Goal: Check status: Check status

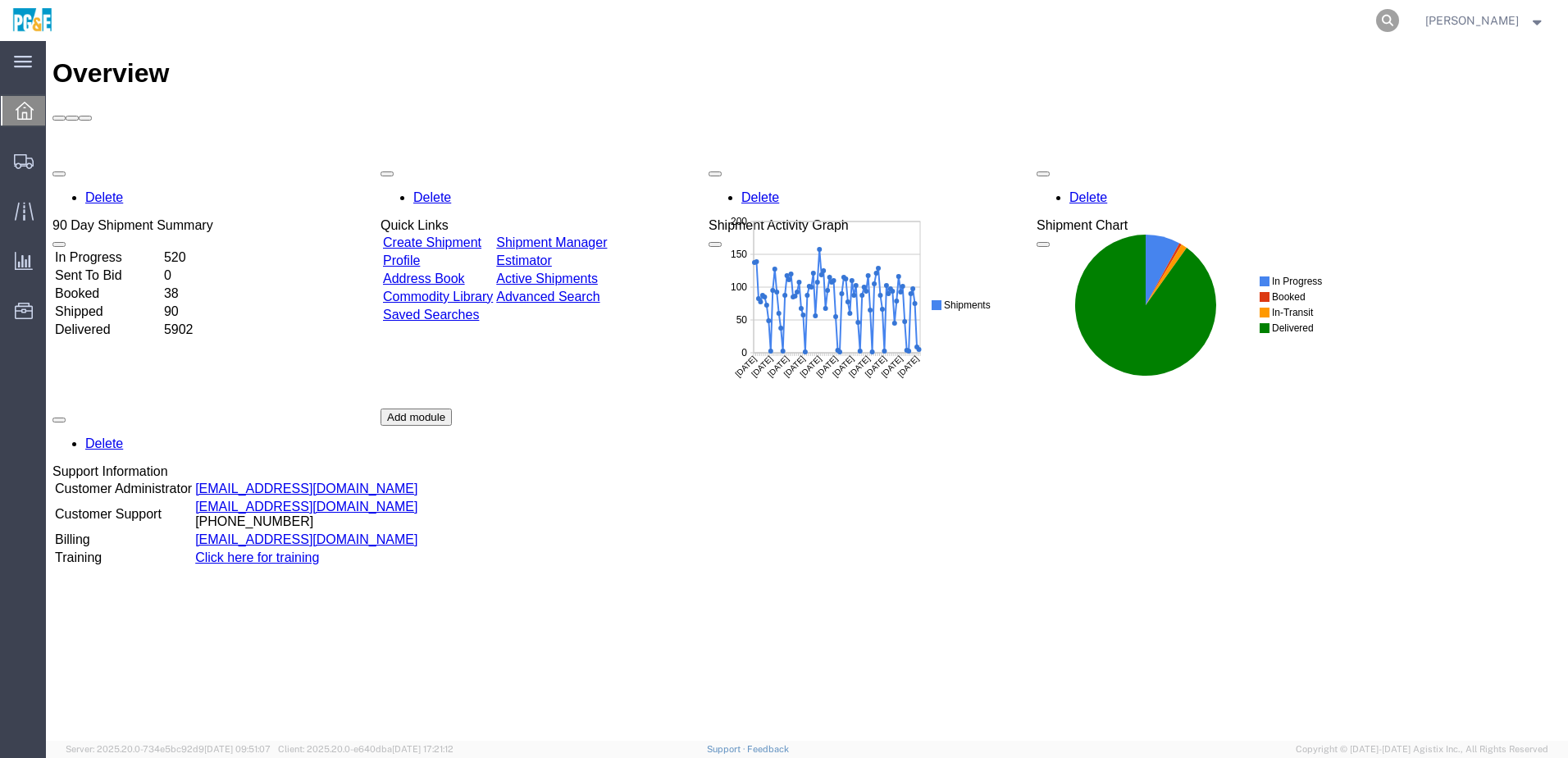
click at [1399, 14] on icon at bounding box center [1387, 21] width 23 height 23
paste input "56646131"
type input "56646131"
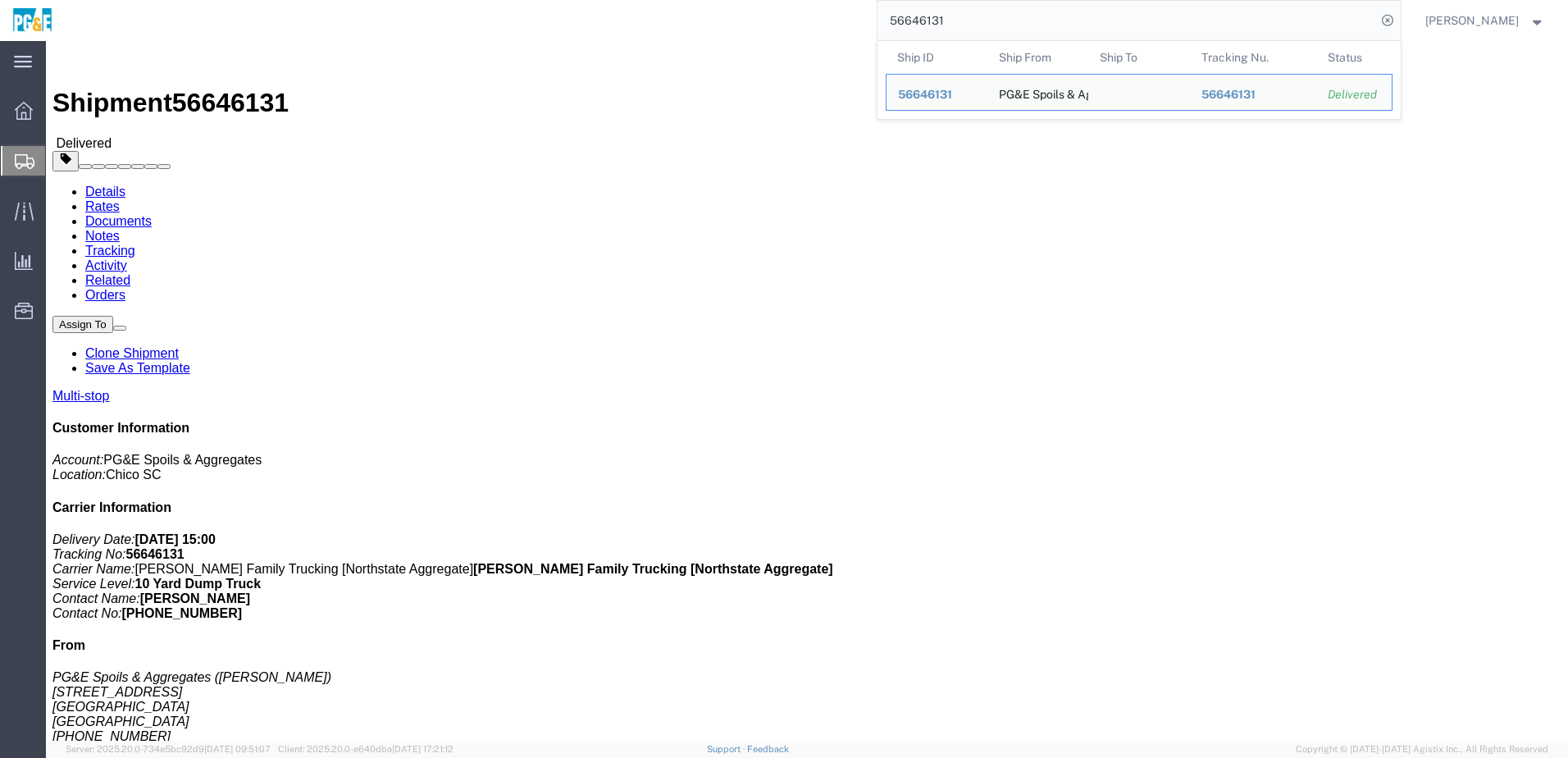
click h4 "Routing & Vehicle Information"
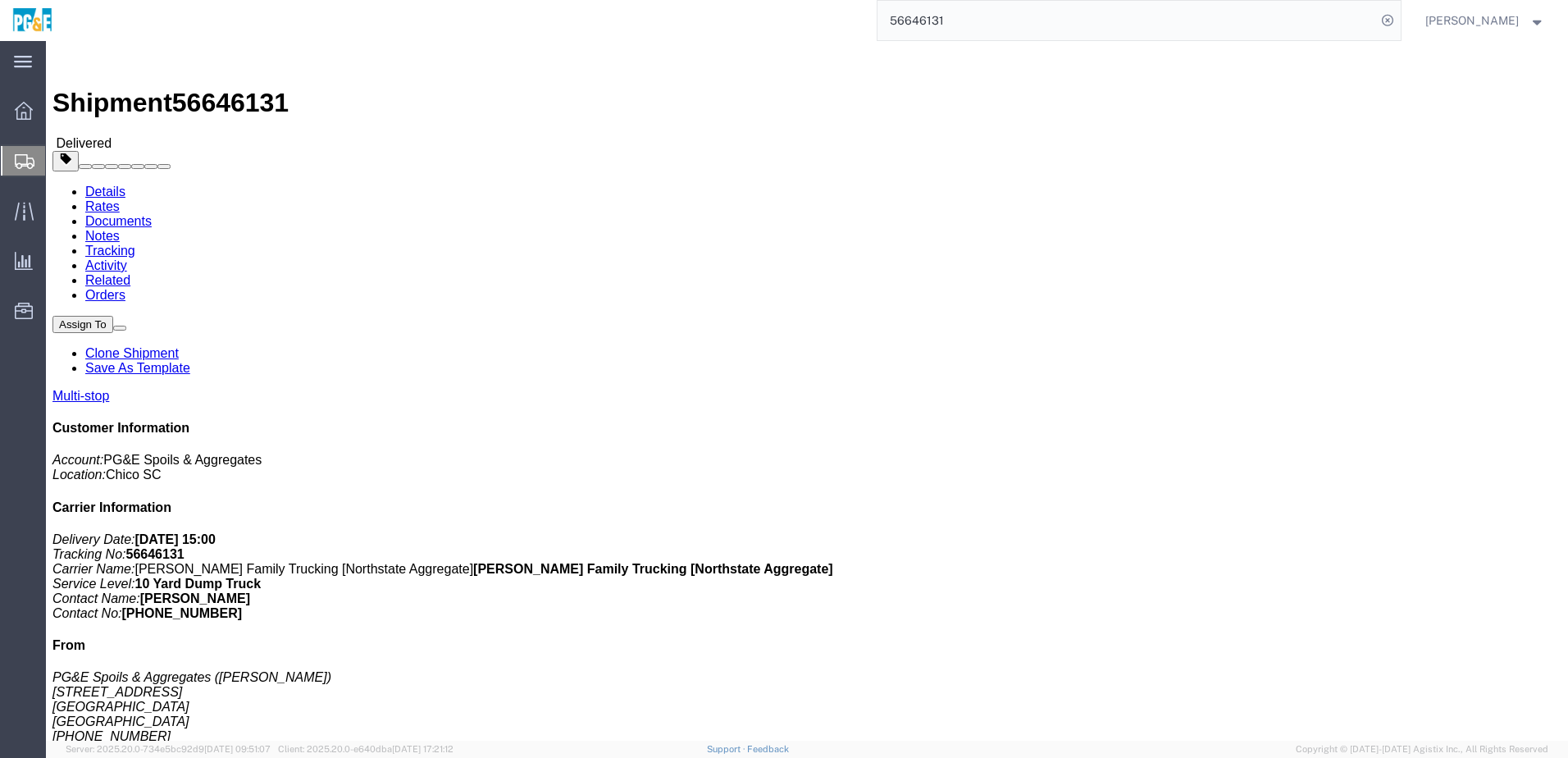
drag, startPoint x: 182, startPoint y: 67, endPoint x: 193, endPoint y: 39, distance: 30.1
click link "Documents"
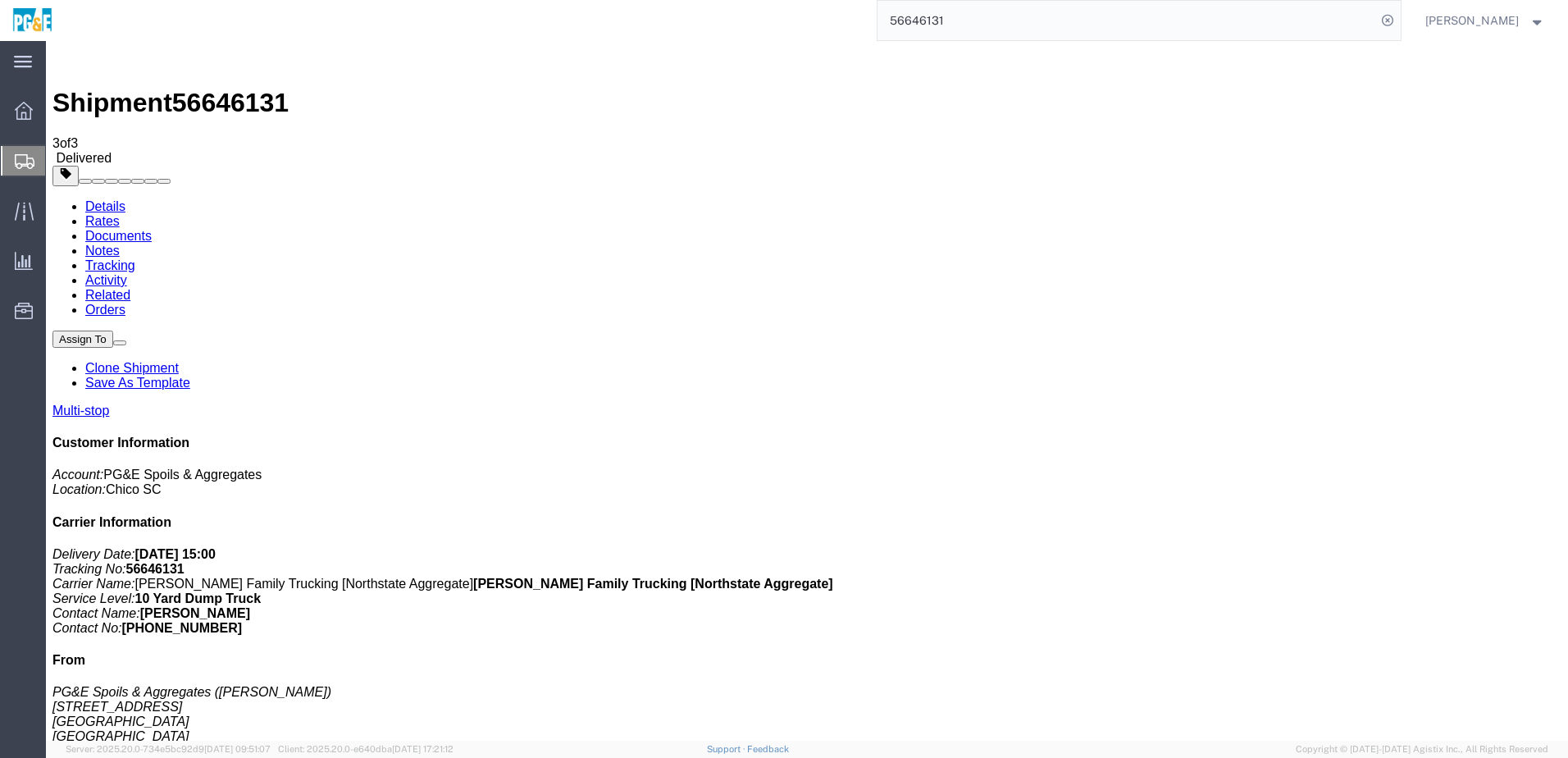
checkbox input "true"
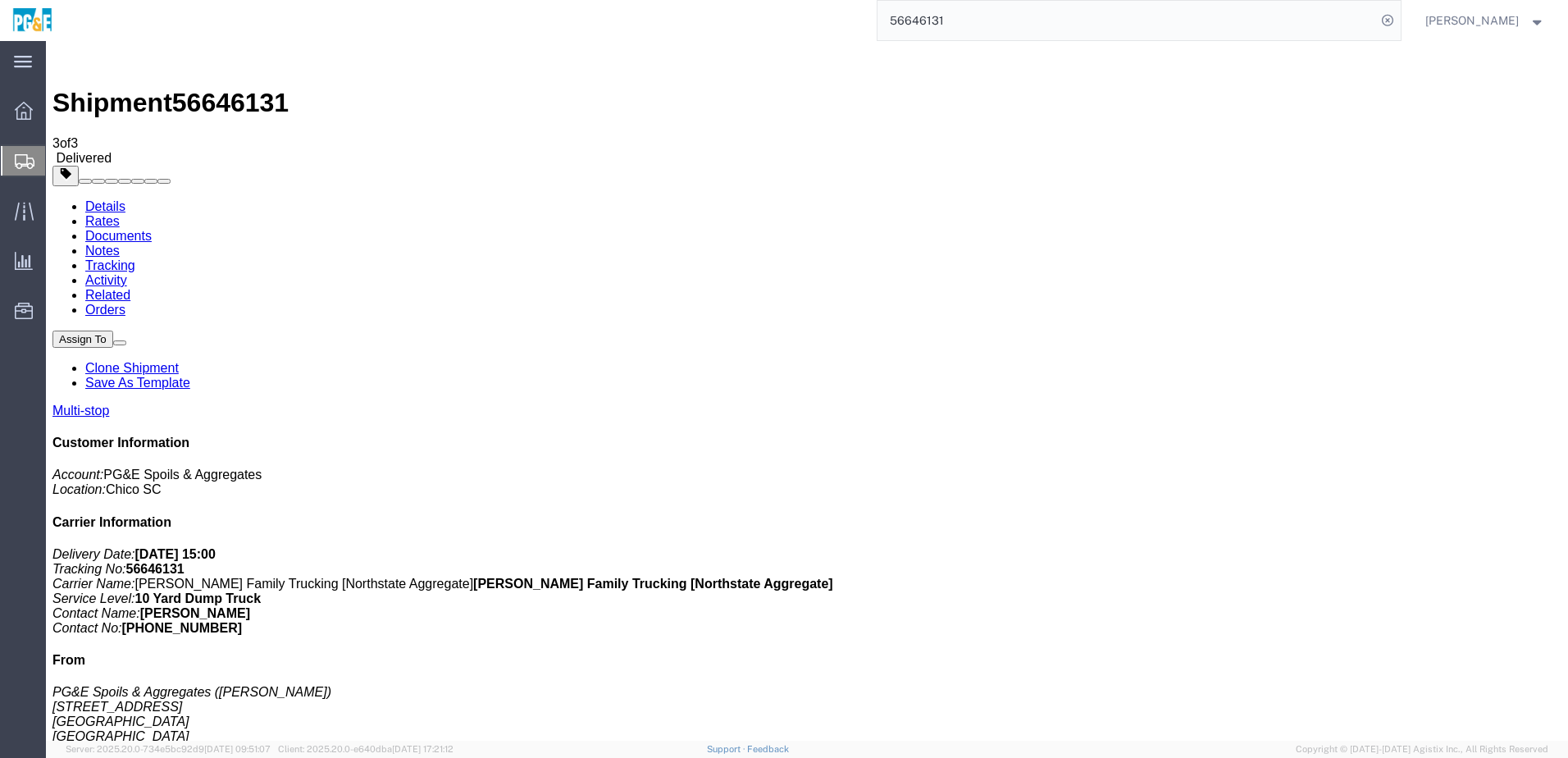
click at [135, 259] on link "Tracking" at bounding box center [110, 265] width 50 height 14
click at [927, 21] on input "56646131" at bounding box center [1127, 21] width 499 height 39
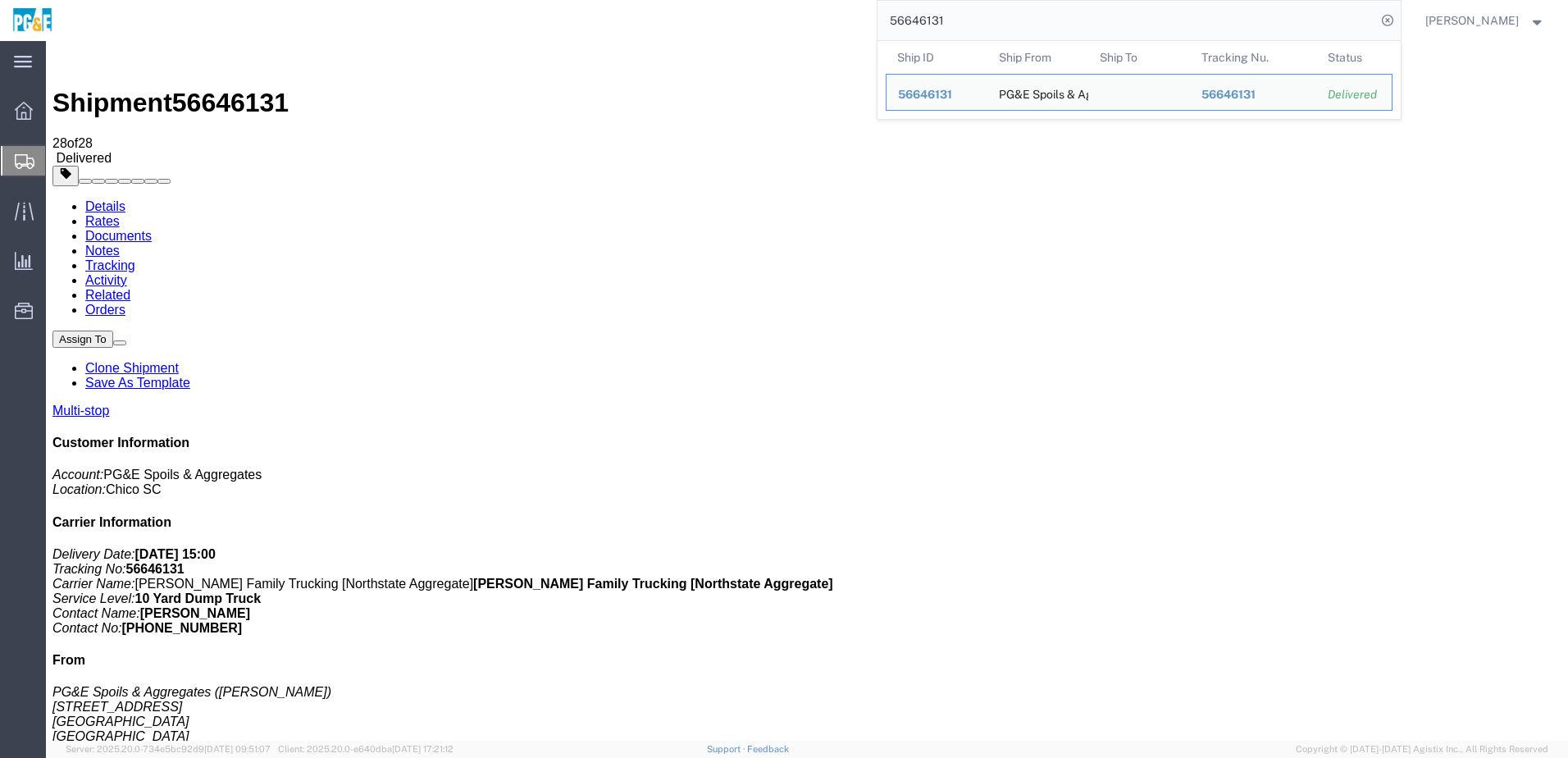
click at [927, 21] on input "56646131" at bounding box center [1127, 21] width 499 height 39
paste input "708504"
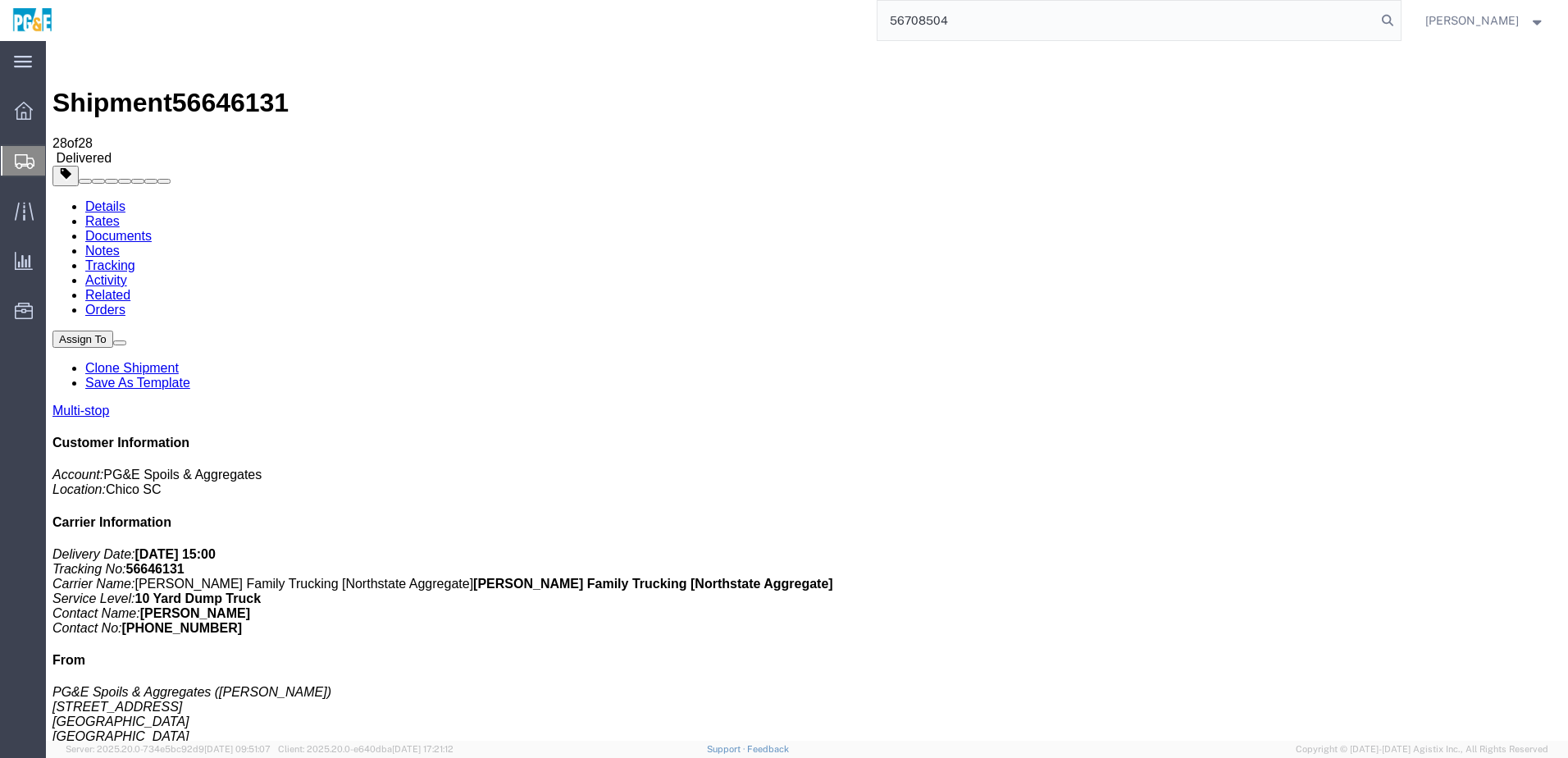
type input "56708504"
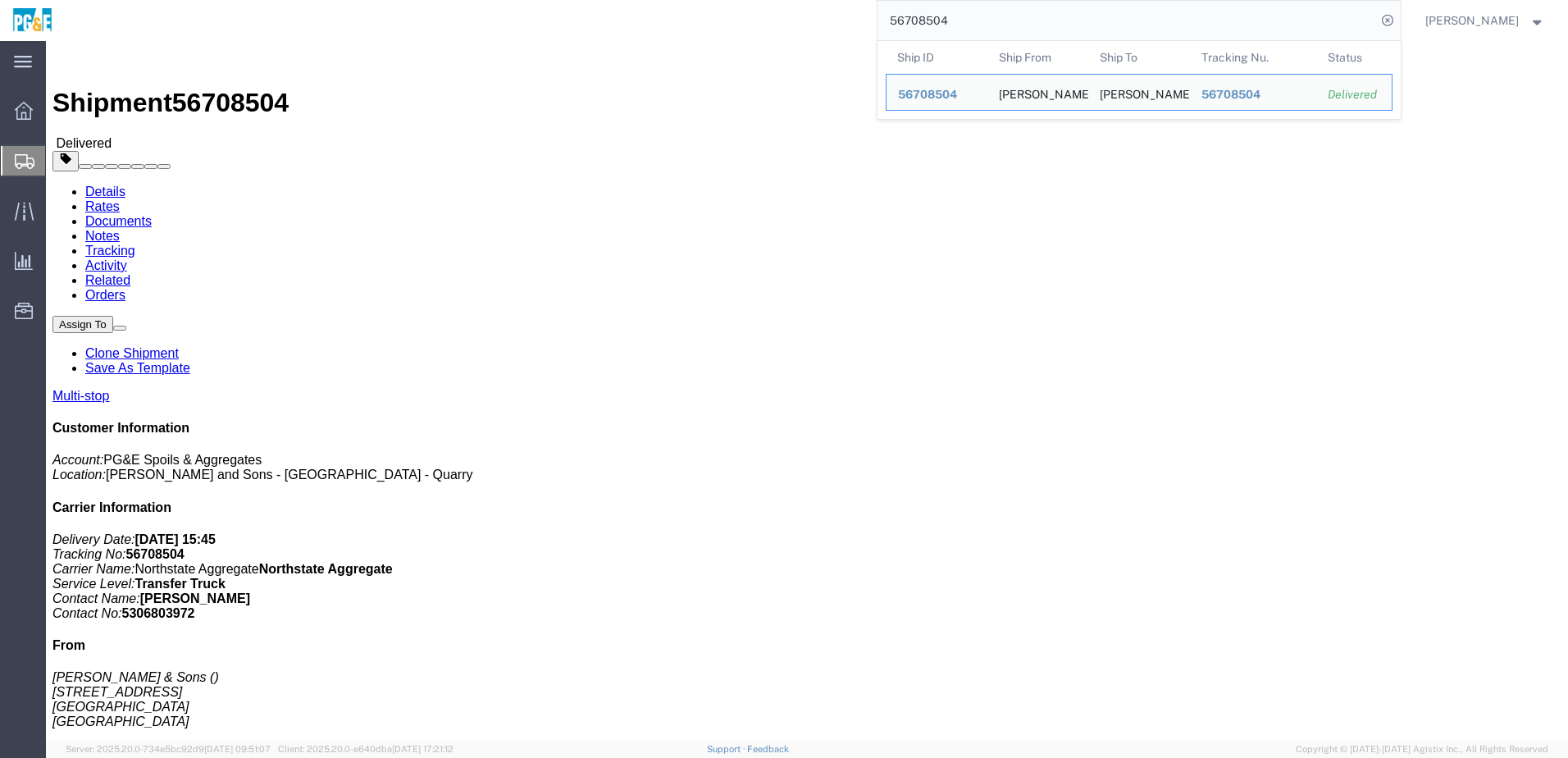
click div "Leg 1 - Truckload Vehicle 1: Transfer Truck Number of trucks: 1"
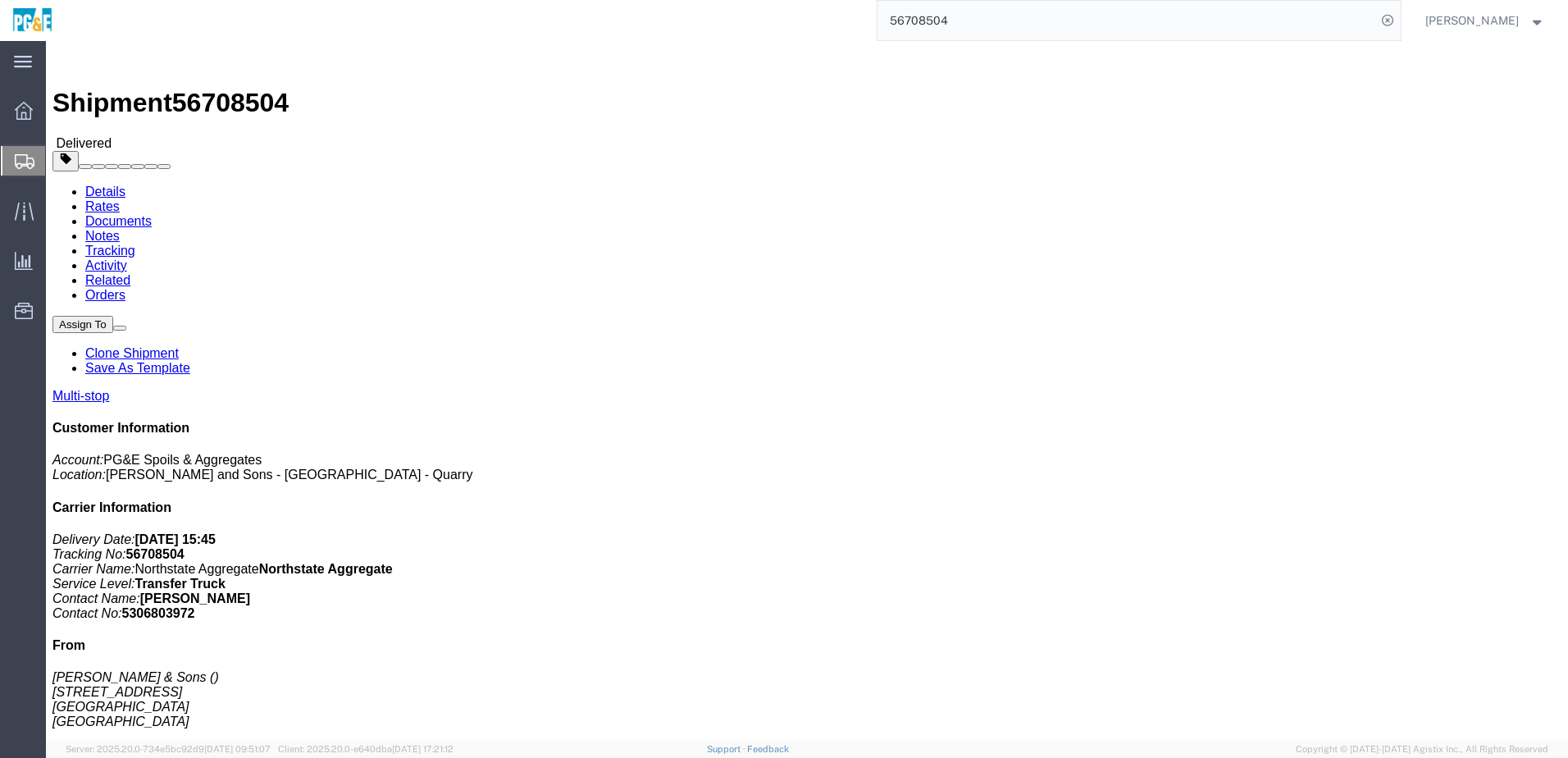
click link "Documents"
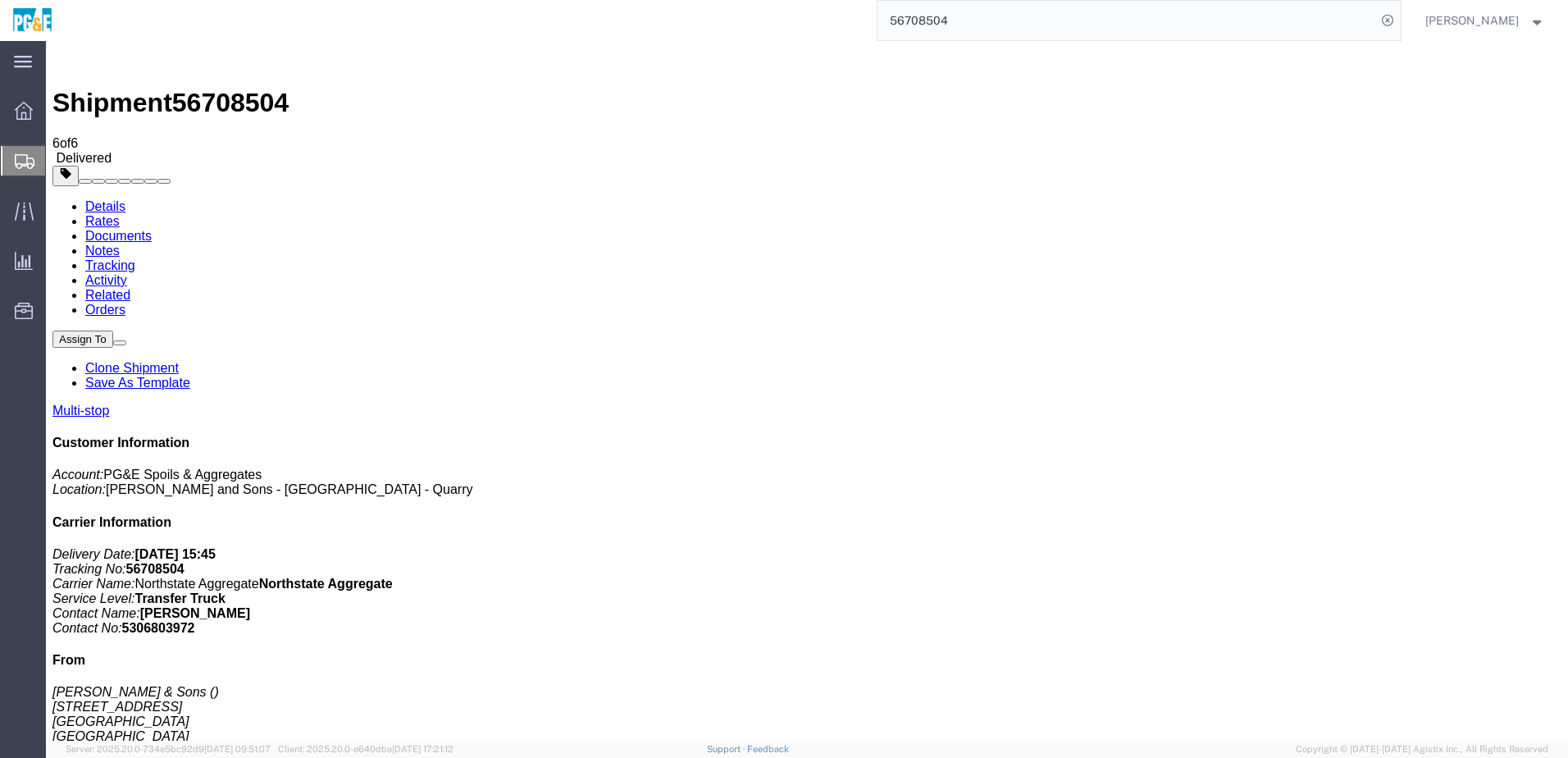
checkbox input "true"
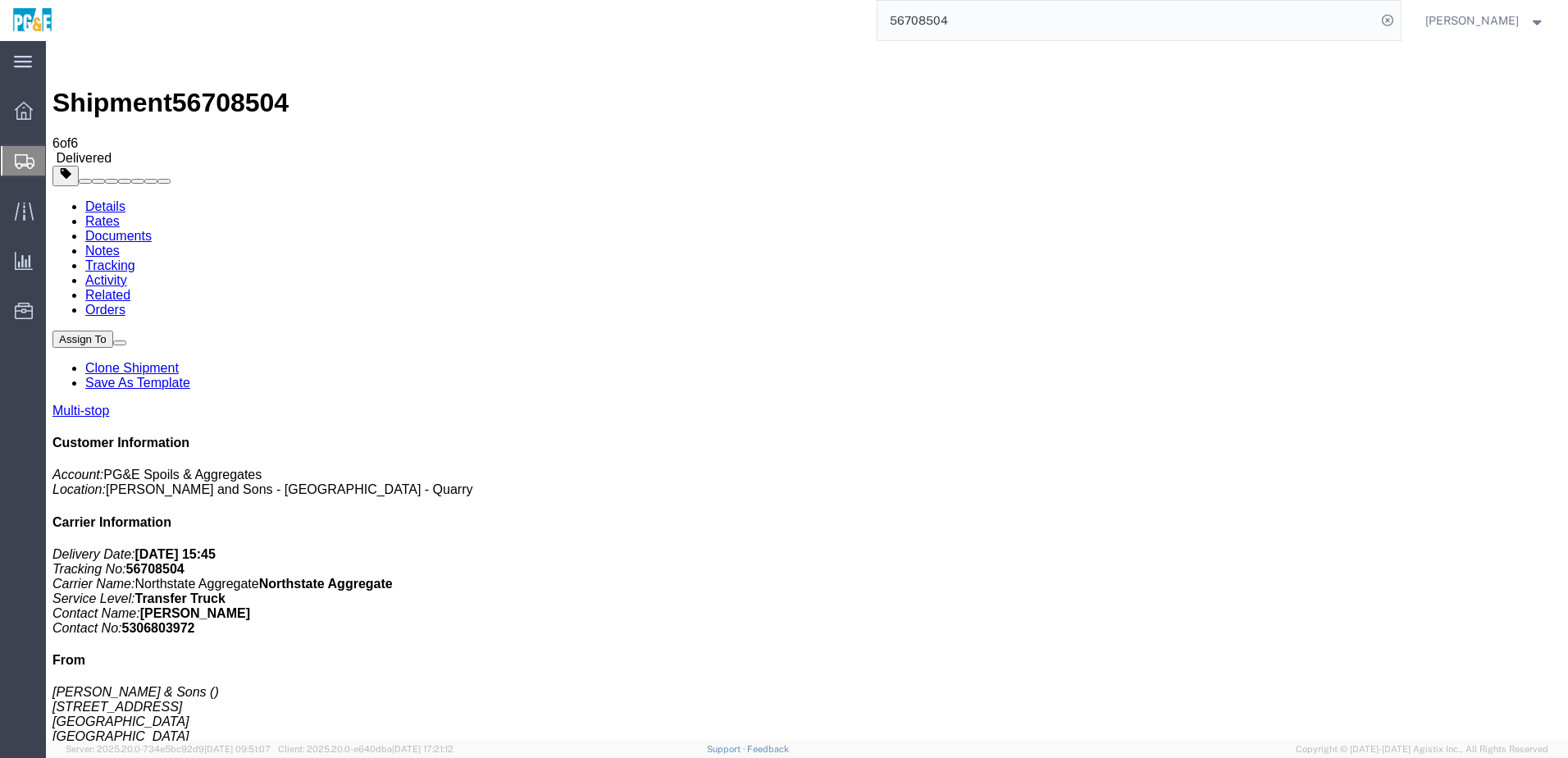
checkbox input "true"
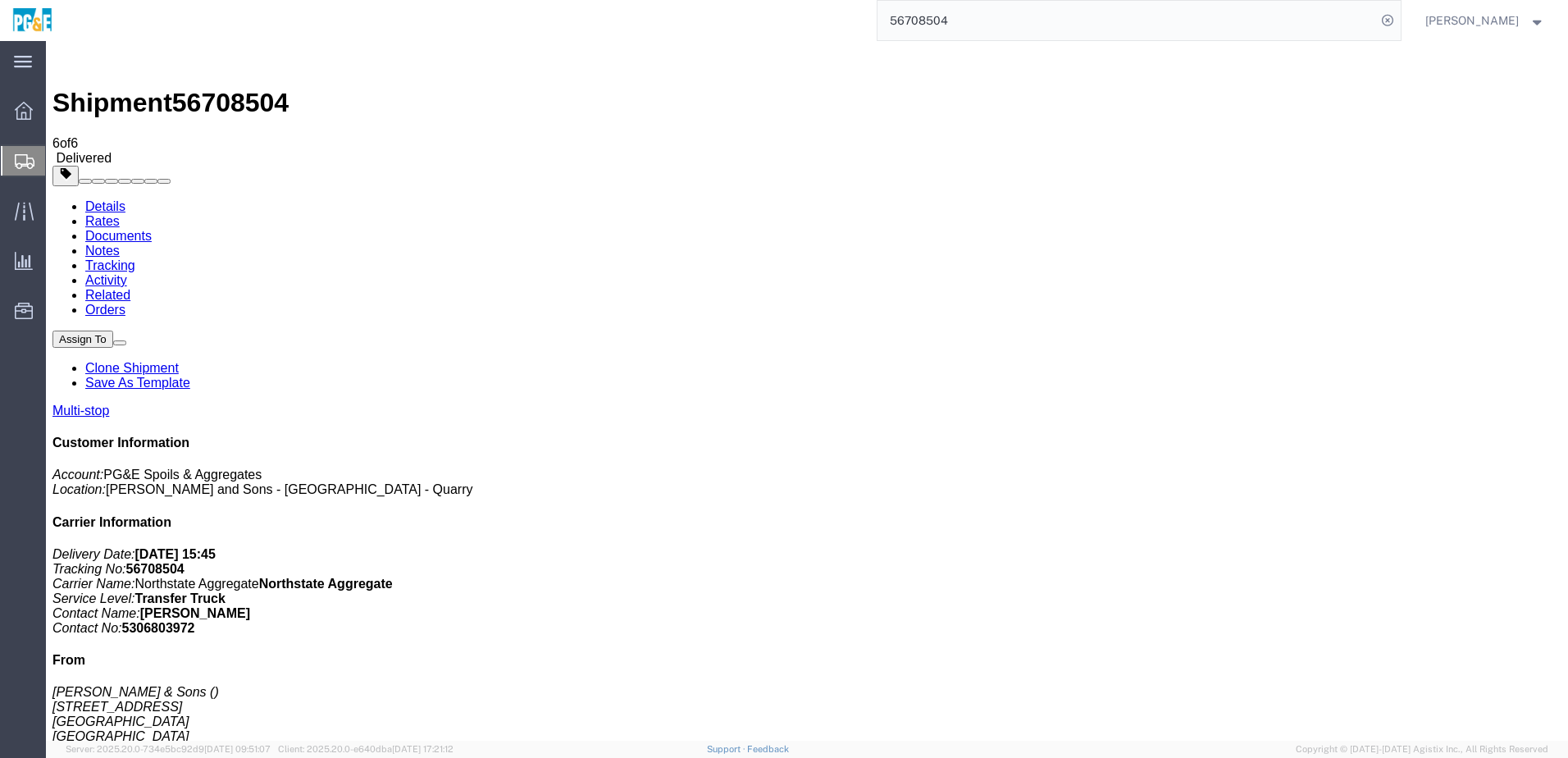
click at [135, 259] on link "Tracking" at bounding box center [110, 265] width 50 height 14
click at [151, 229] on link "Documents" at bounding box center [119, 235] width 67 height 14
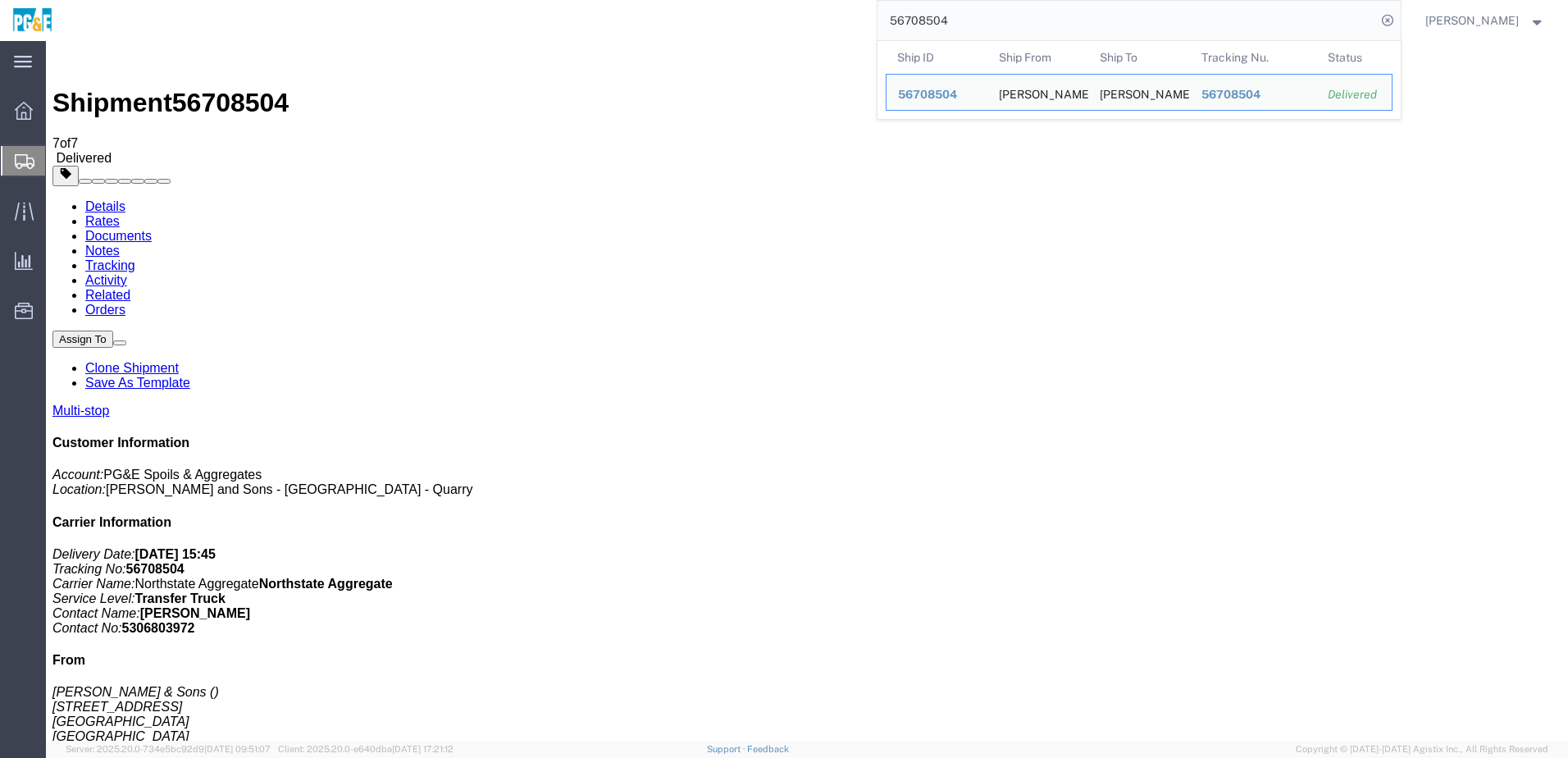
click at [940, 21] on input "56708504" at bounding box center [1127, 21] width 499 height 39
click at [942, 20] on input "56708504" at bounding box center [1127, 21] width 499 height 39
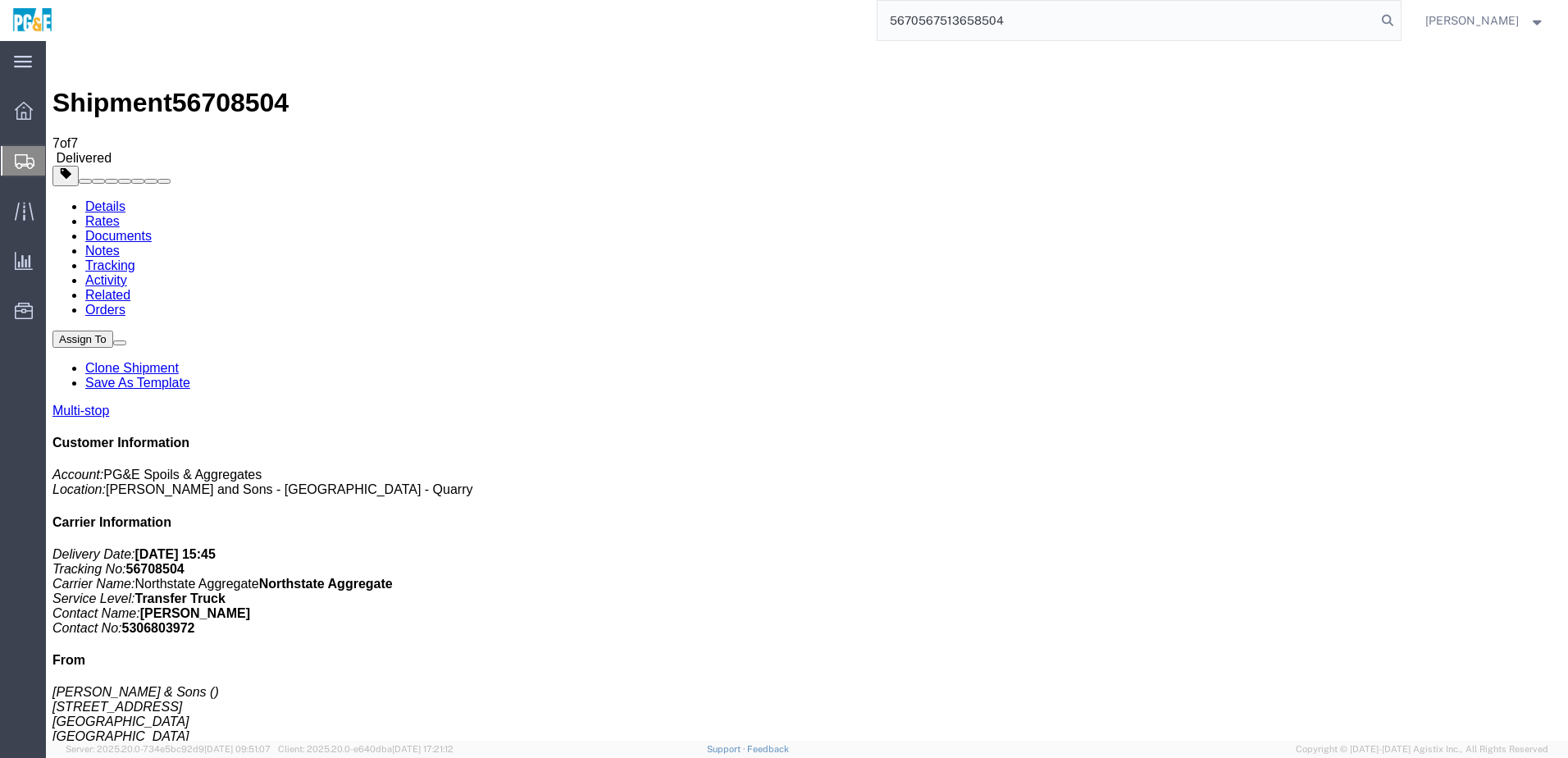
click at [942, 20] on input "5670567513658504" at bounding box center [1127, 21] width 499 height 39
type input "56751365"
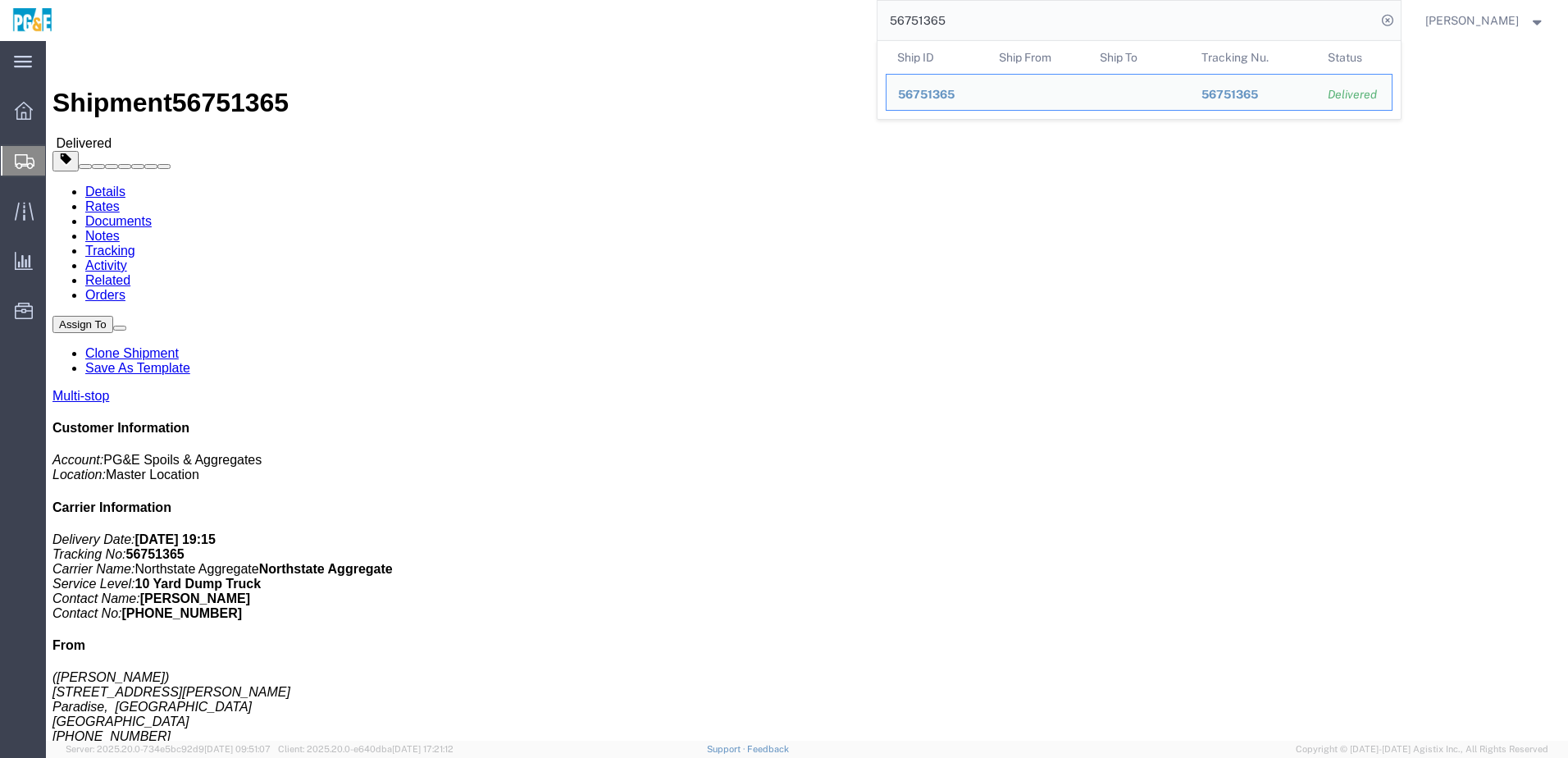
click link "Documents"
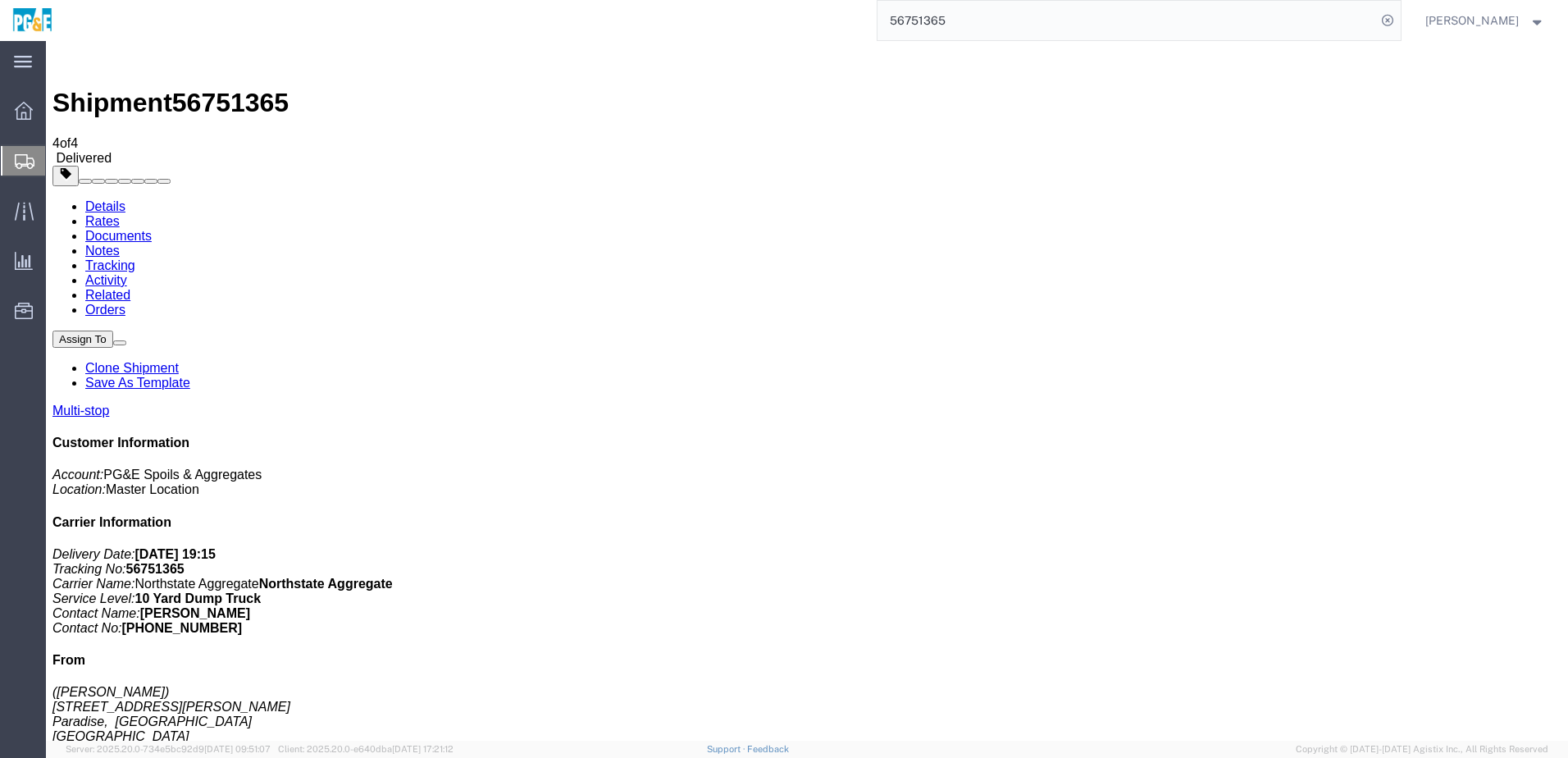
checkbox input "true"
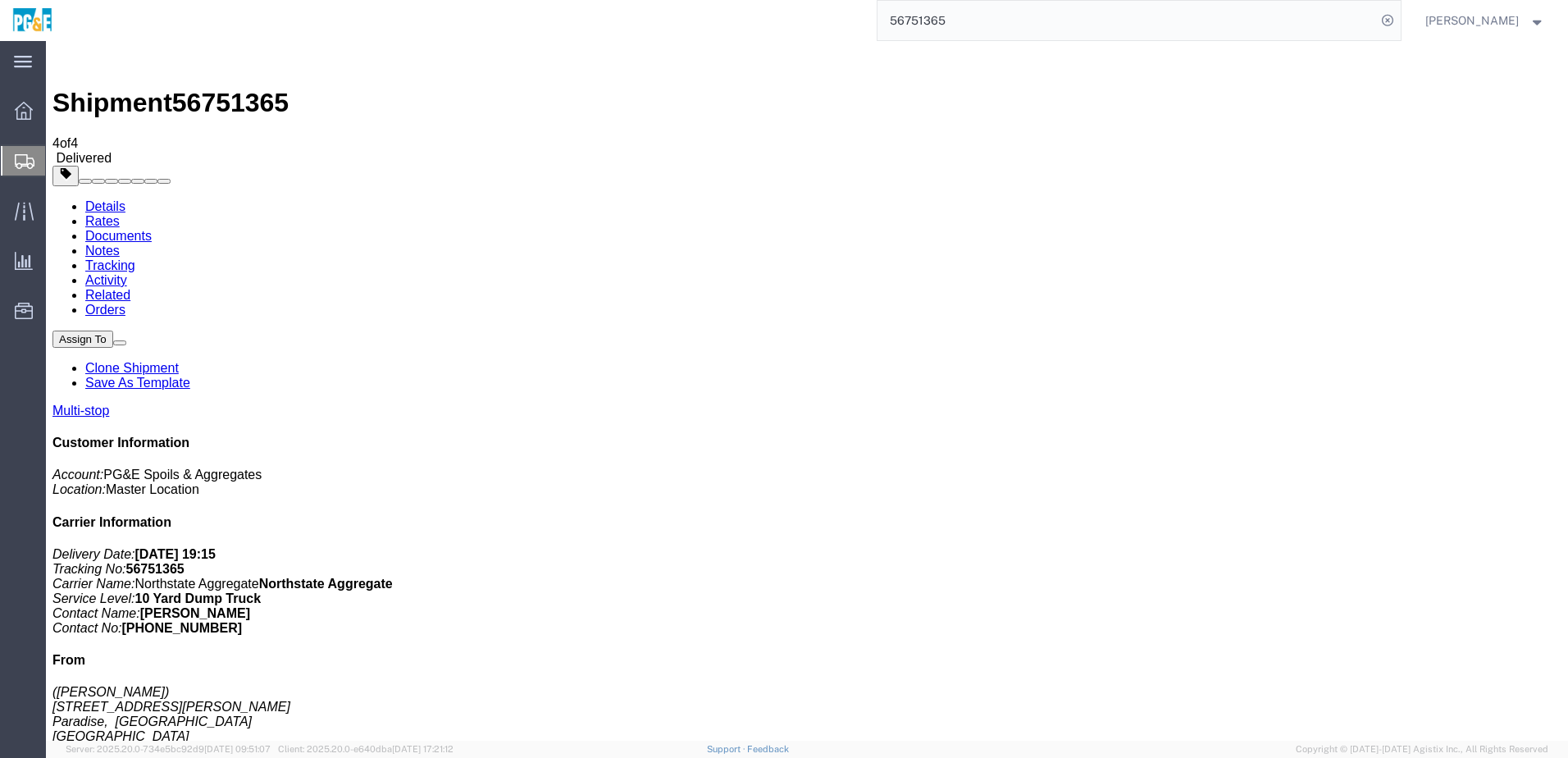
checkbox input "false"
checkbox input "true"
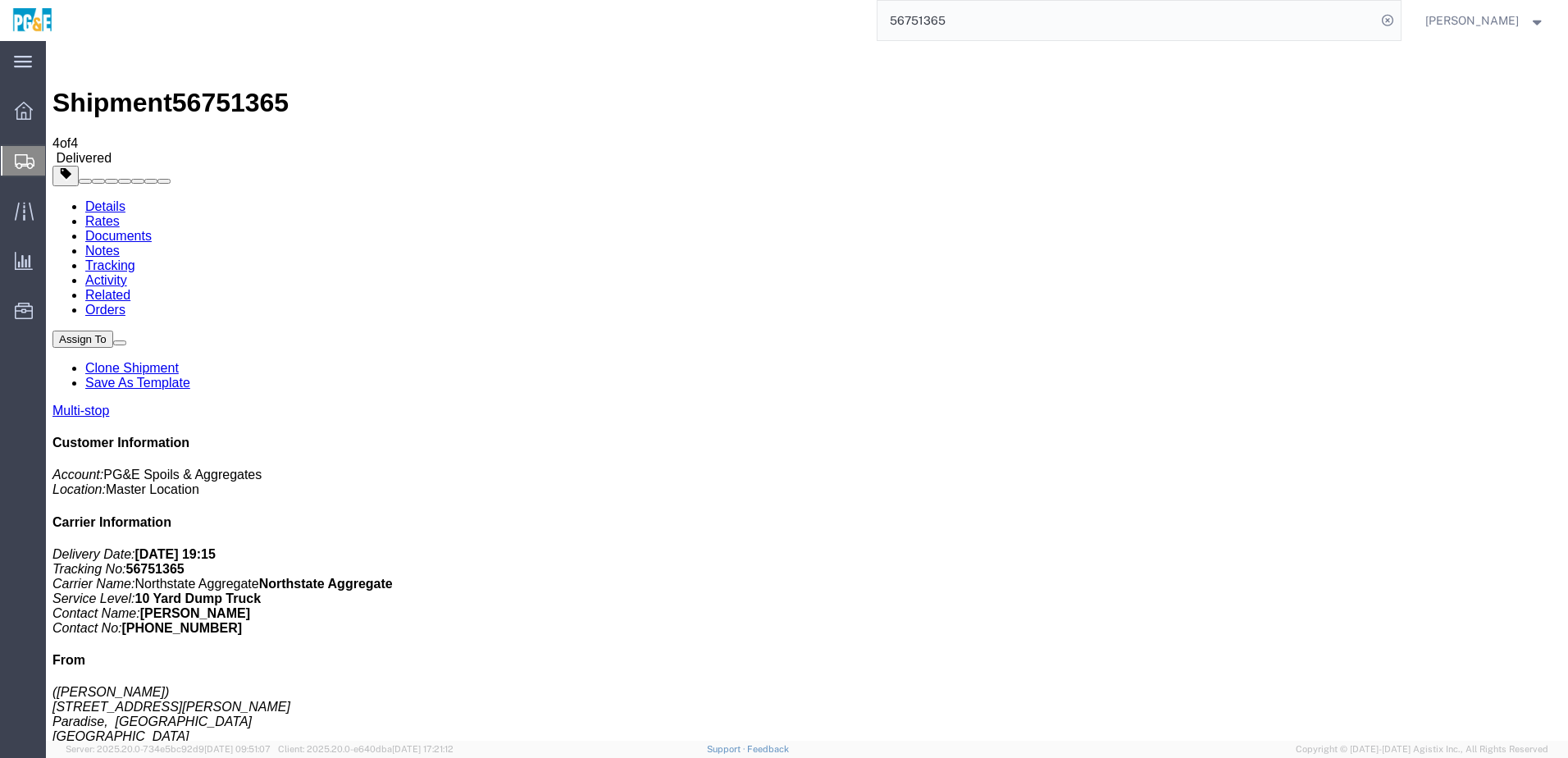
click at [135, 259] on link "Tracking" at bounding box center [110, 265] width 50 height 14
click at [151, 229] on link "Documents" at bounding box center [119, 235] width 67 height 14
click at [945, 31] on input "56751365" at bounding box center [1127, 21] width 499 height 39
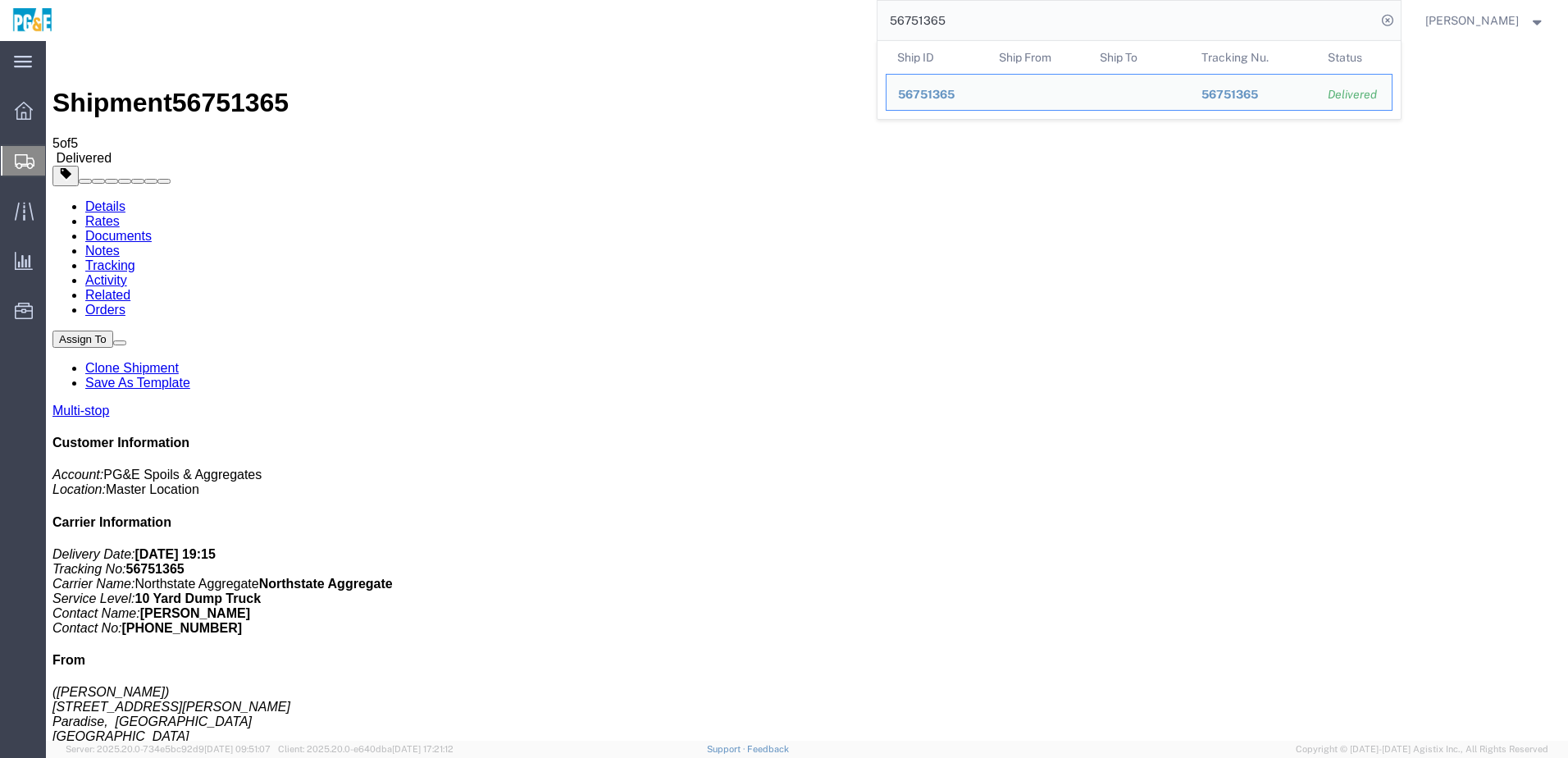
click at [944, 29] on input "56751365" at bounding box center [1127, 21] width 499 height 39
paste input "82174"
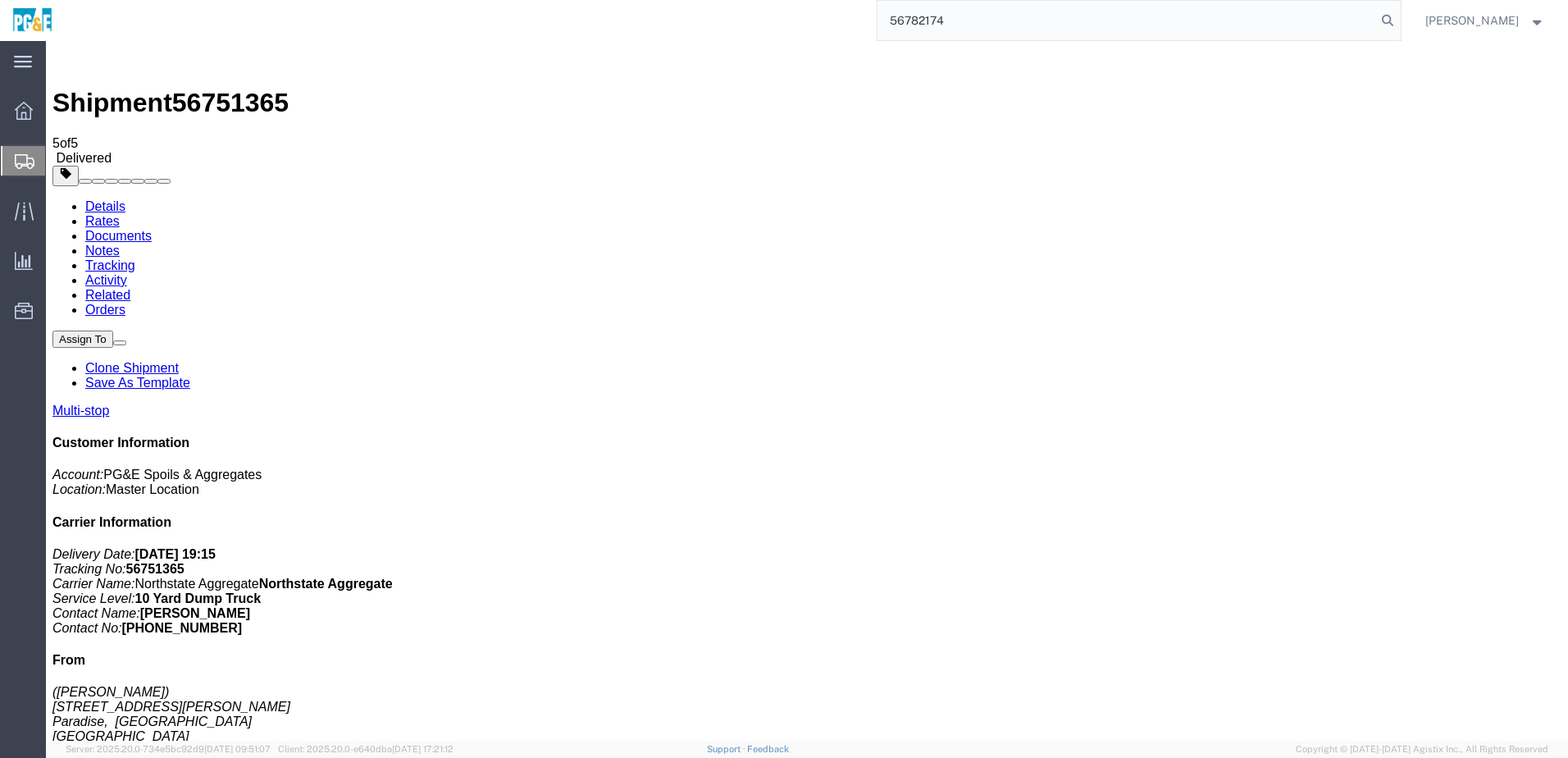
type input "56782174"
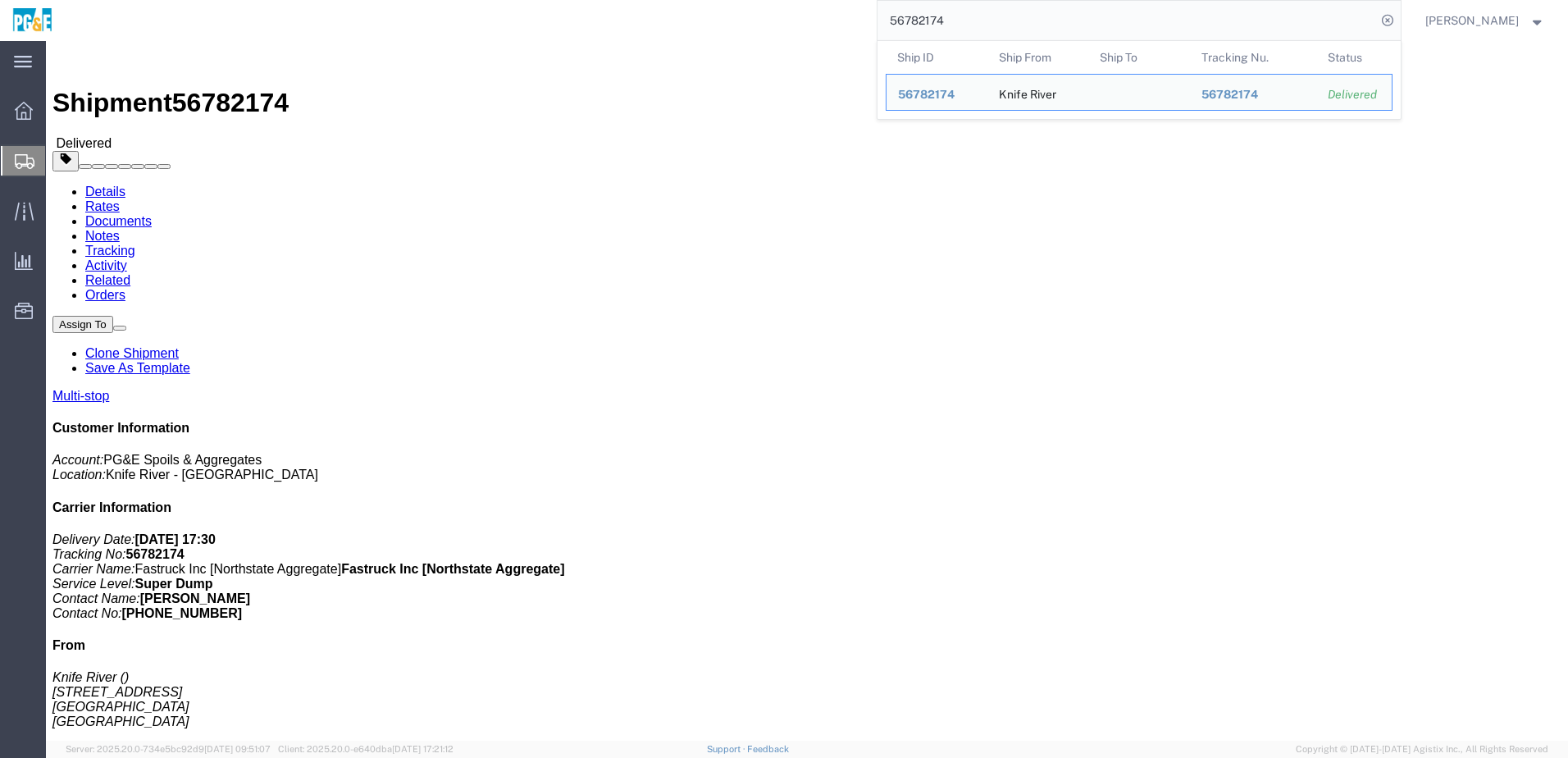
click link "Documents"
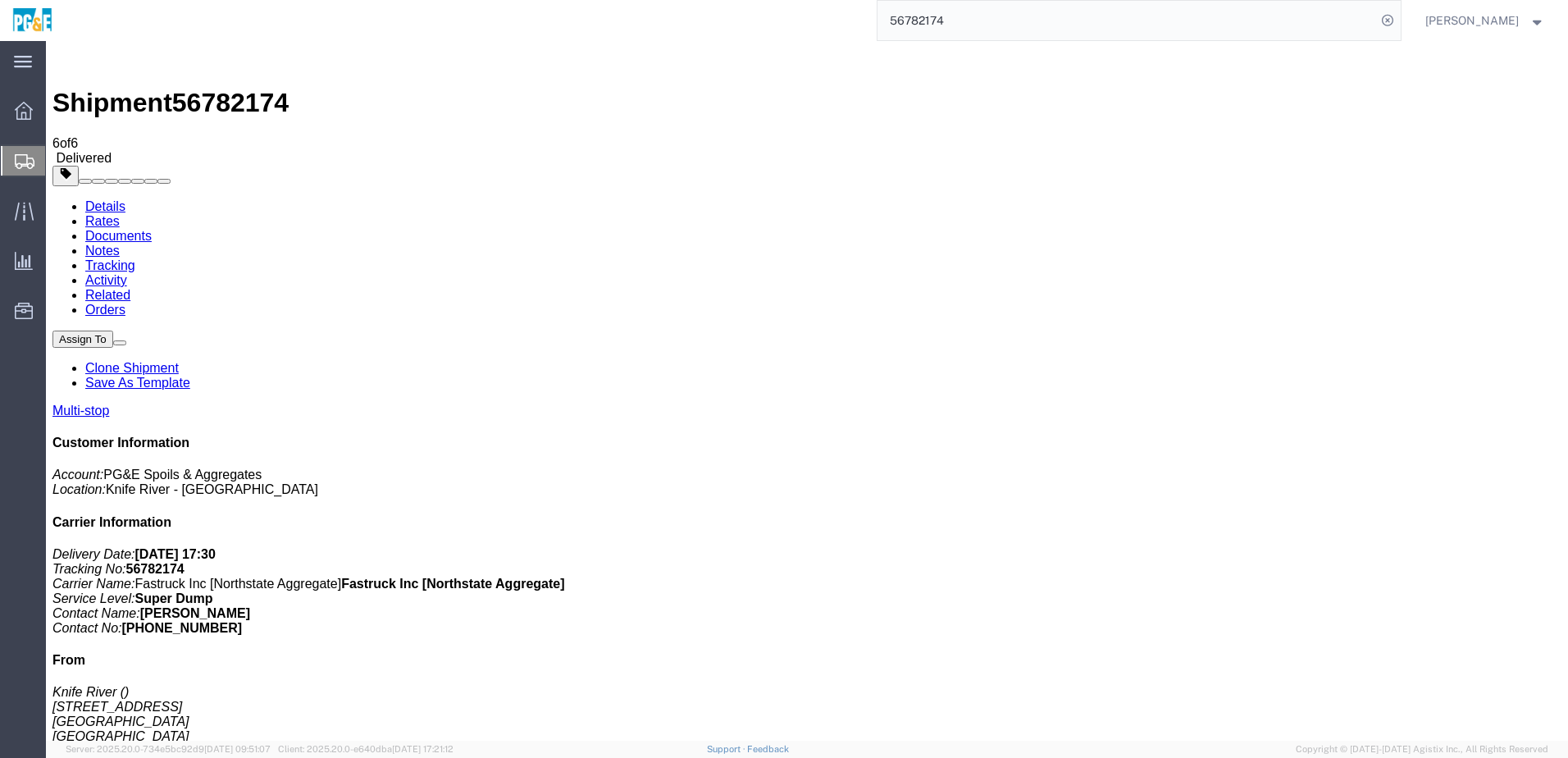
checkbox input "true"
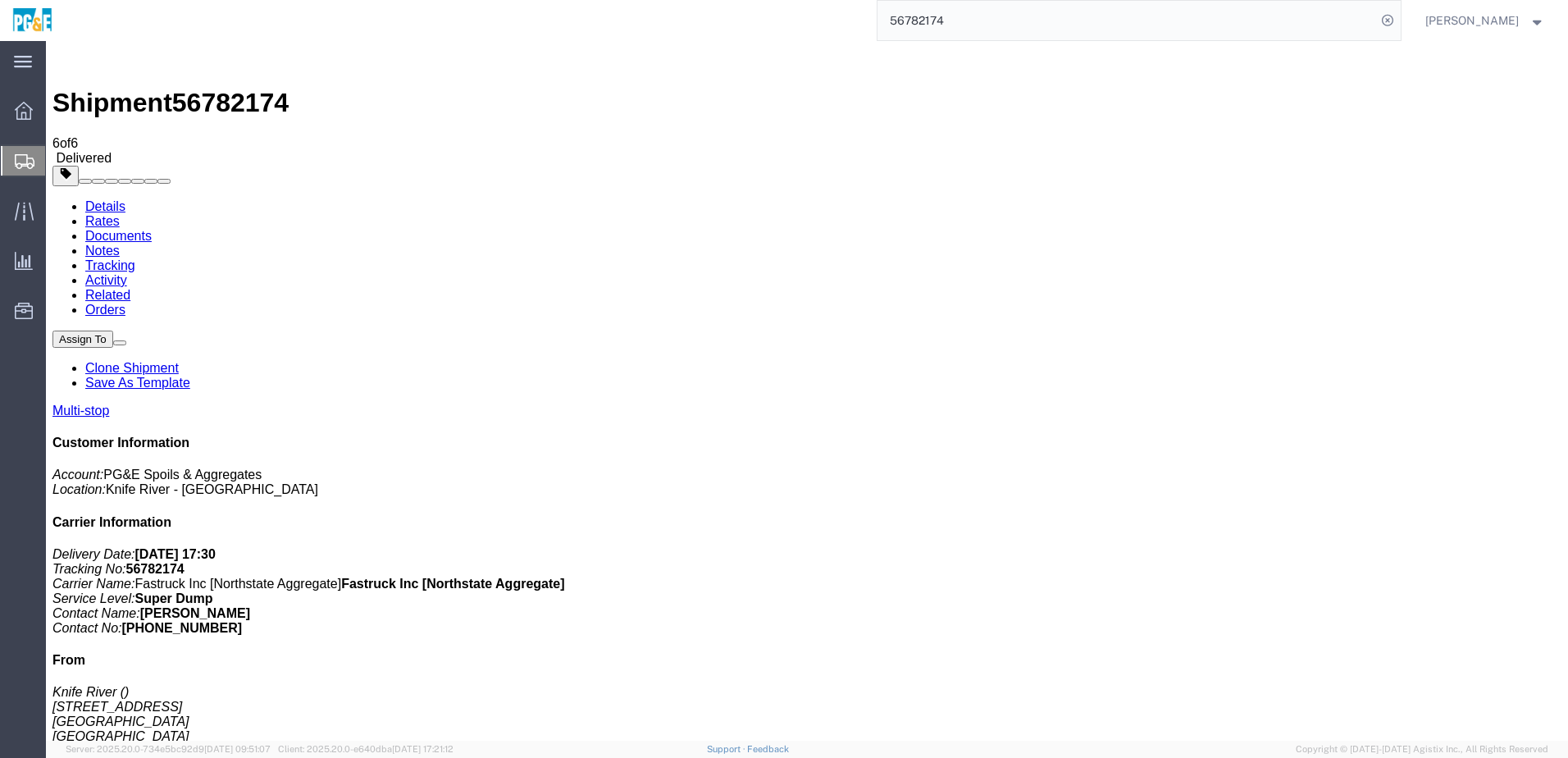
checkbox input "true"
click at [135, 259] on link "Tracking" at bounding box center [110, 265] width 50 height 14
